Goal: Information Seeking & Learning: Learn about a topic

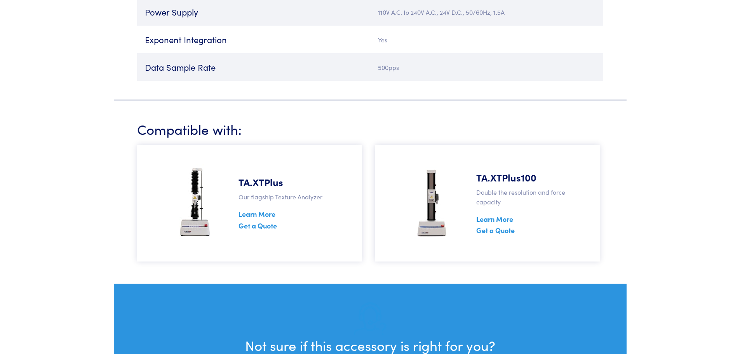
scroll to position [1825, 0]
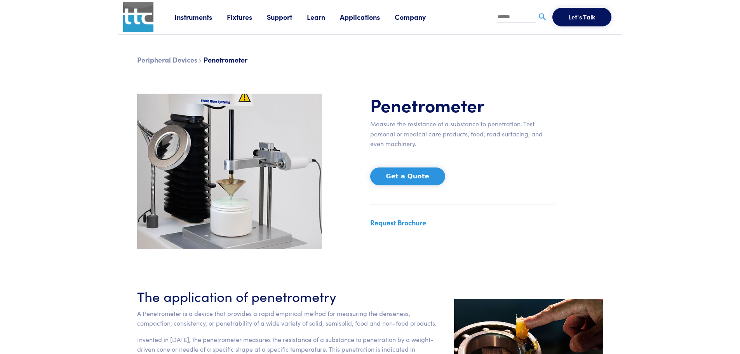
scroll to position [1816, 0]
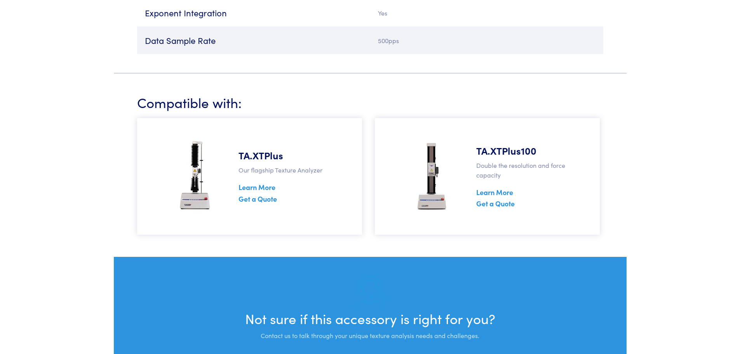
click at [262, 188] on link "Learn More" at bounding box center [256, 187] width 37 height 10
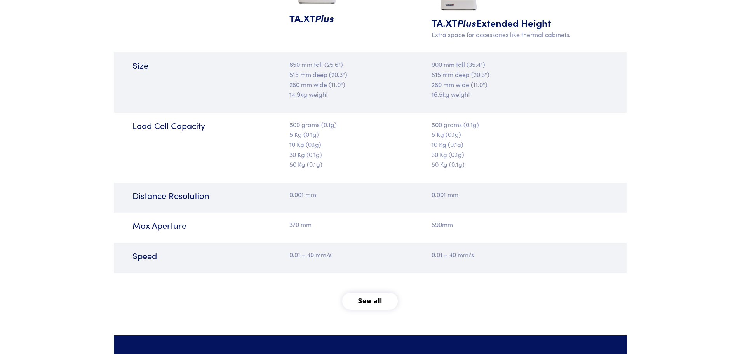
scroll to position [893, 0]
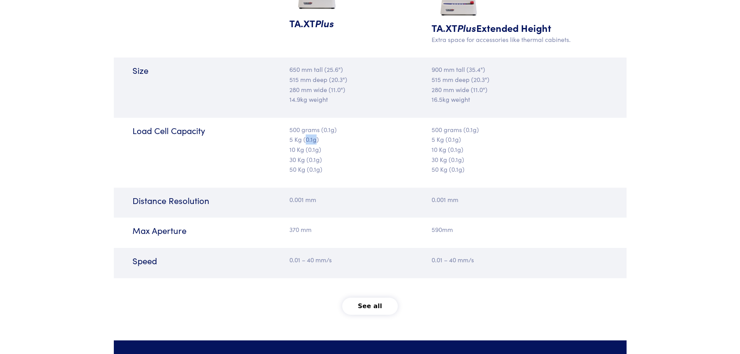
drag, startPoint x: 304, startPoint y: 140, endPoint x: 315, endPoint y: 139, distance: 11.3
click at [315, 139] on p "500 grams (0.1g) 5 Kg (0.1g) 10 Kg (0.1g) 30 Kg (0.1g) 50 Kg (0.1g)" at bounding box center [327, 150] width 76 height 50
click at [314, 151] on p "500 grams (0.1g) 5 Kg (0.1g) 10 Kg (0.1g) 30 Kg (0.1g) 50 Kg (0.1g)" at bounding box center [327, 150] width 76 height 50
click at [312, 166] on p "500 grams (0.1g) 5 Kg (0.1g) 10 Kg (0.1g) 30 Kg (0.1g) 50 Kg (0.1g)" at bounding box center [327, 150] width 76 height 50
click at [308, 172] on p "500 grams (0.1g) 5 Kg (0.1g) 10 Kg (0.1g) 30 Kg (0.1g) 50 Kg (0.1g)" at bounding box center [327, 150] width 76 height 50
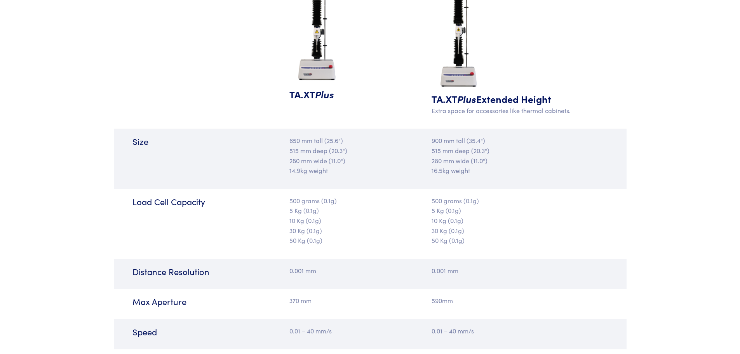
scroll to position [815, 0]
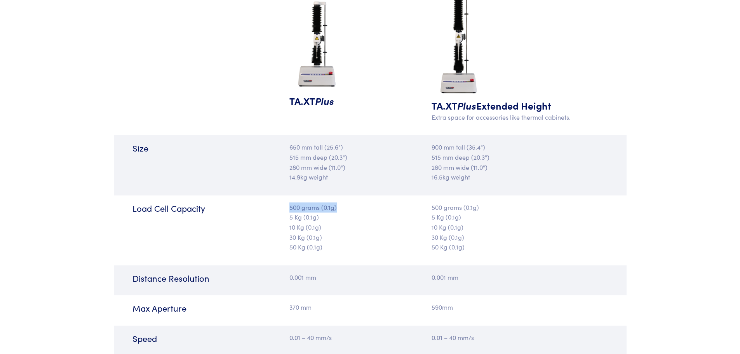
drag, startPoint x: 288, startPoint y: 204, endPoint x: 342, endPoint y: 205, distance: 54.0
click at [342, 205] on div "500 grams (0.1g) 5 Kg (0.1g) 10 Kg (0.1g) 30 Kg (0.1g) 50 Kg (0.1g)" at bounding box center [327, 230] width 85 height 56
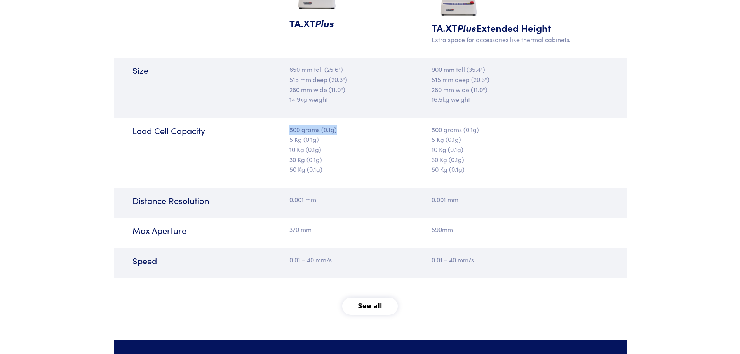
scroll to position [932, 0]
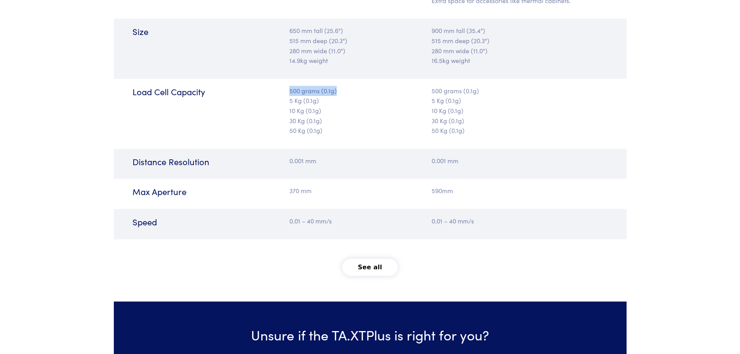
click at [368, 267] on button "See all" at bounding box center [370, 267] width 56 height 17
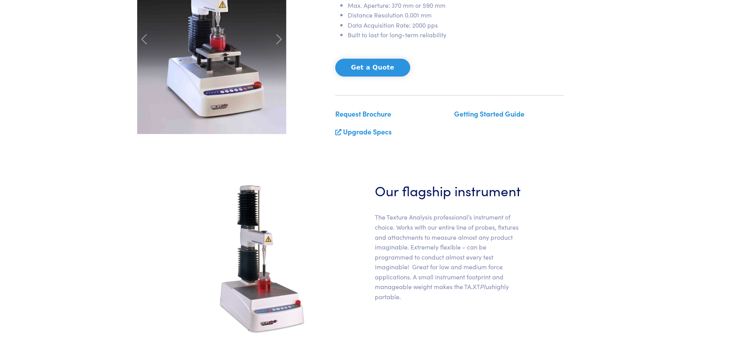
scroll to position [0, 0]
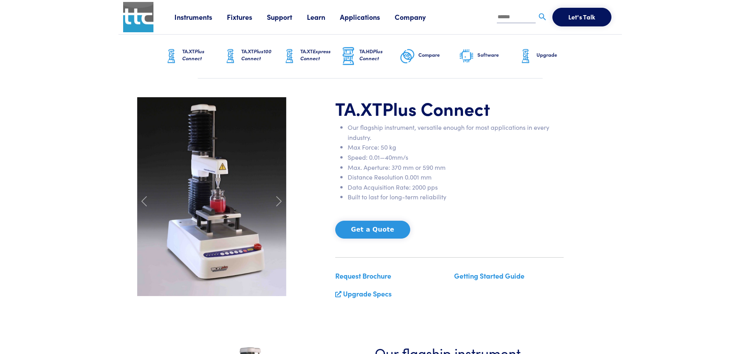
click at [203, 19] on link "Instruments" at bounding box center [200, 17] width 52 height 10
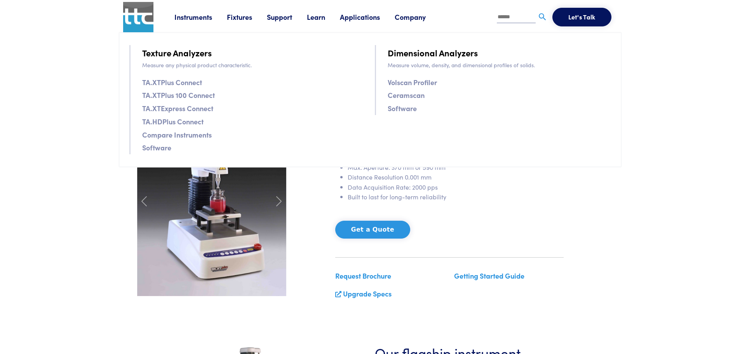
click at [188, 55] on link "Texture Analyzers" at bounding box center [176, 53] width 69 height 14
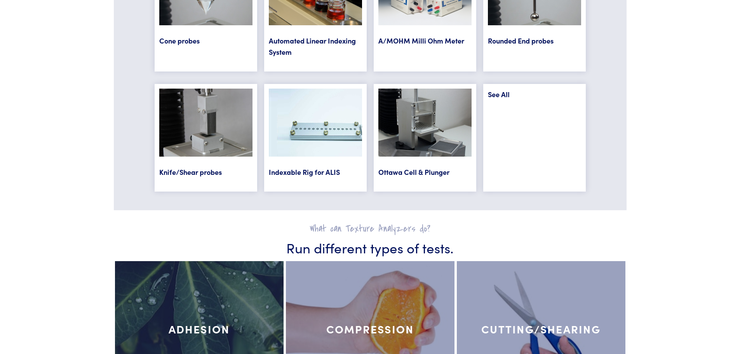
scroll to position [3261, 0]
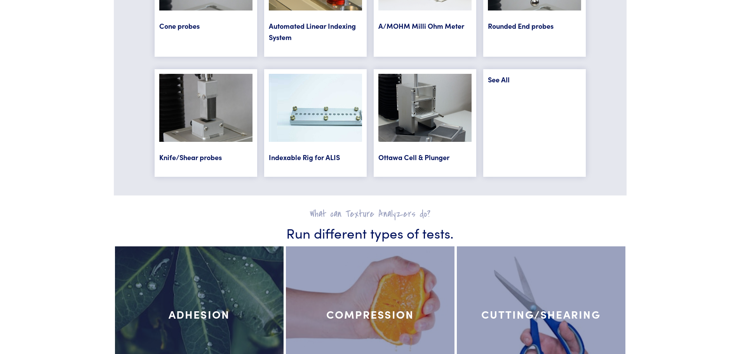
click at [504, 78] on link "See All" at bounding box center [499, 80] width 22 height 10
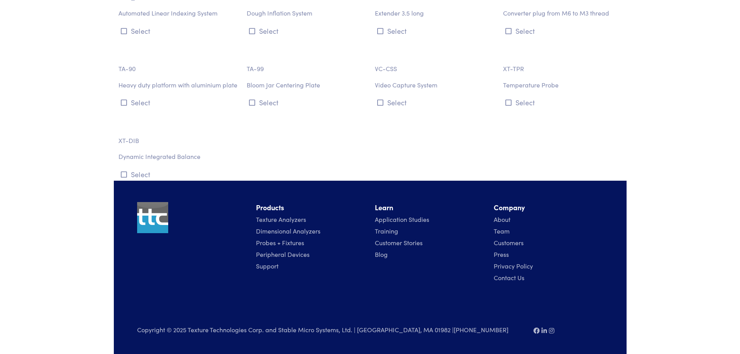
scroll to position [8626, 0]
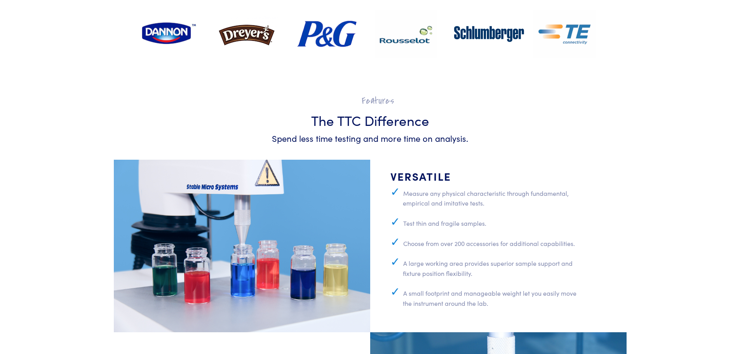
scroll to position [2019, 0]
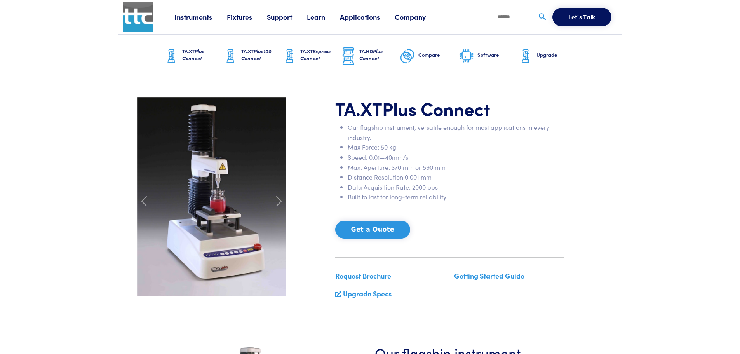
click at [195, 54] on span "Plus Connect" at bounding box center [193, 54] width 22 height 14
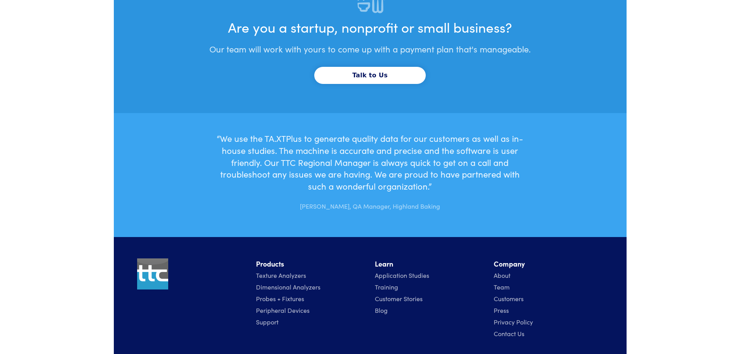
scroll to position [2403, 0]
